Goal: Information Seeking & Learning: Learn about a topic

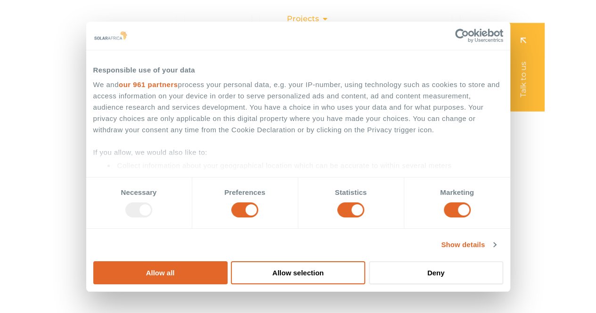
click at [312, 22] on span "Projects" at bounding box center [302, 18] width 32 height 11
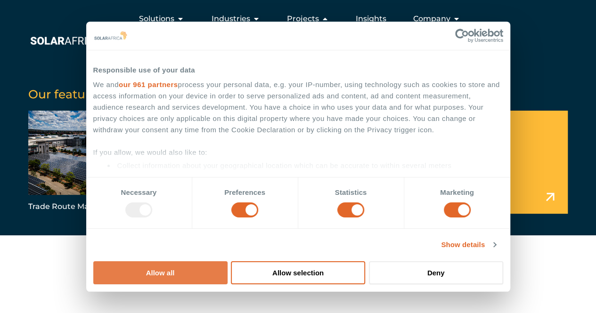
click at [228, 261] on button "Allow all" at bounding box center [160, 272] width 134 height 23
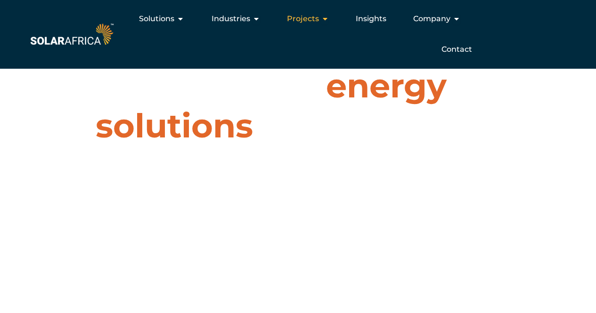
click at [316, 20] on span "Projects" at bounding box center [302, 18] width 32 height 11
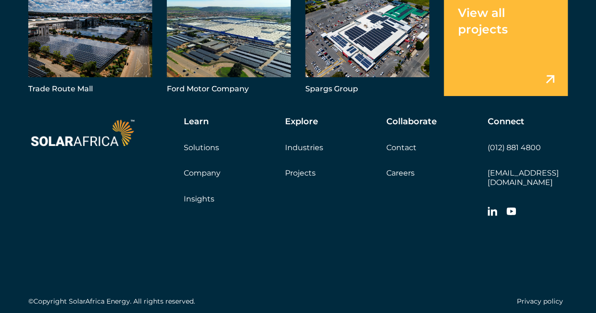
scroll to position [3196, 0]
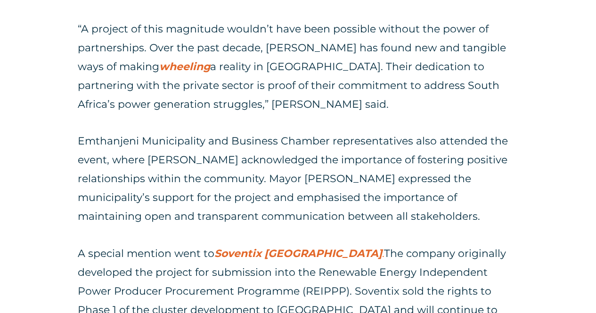
scroll to position [1085, 0]
